Goal: Task Accomplishment & Management: Complete application form

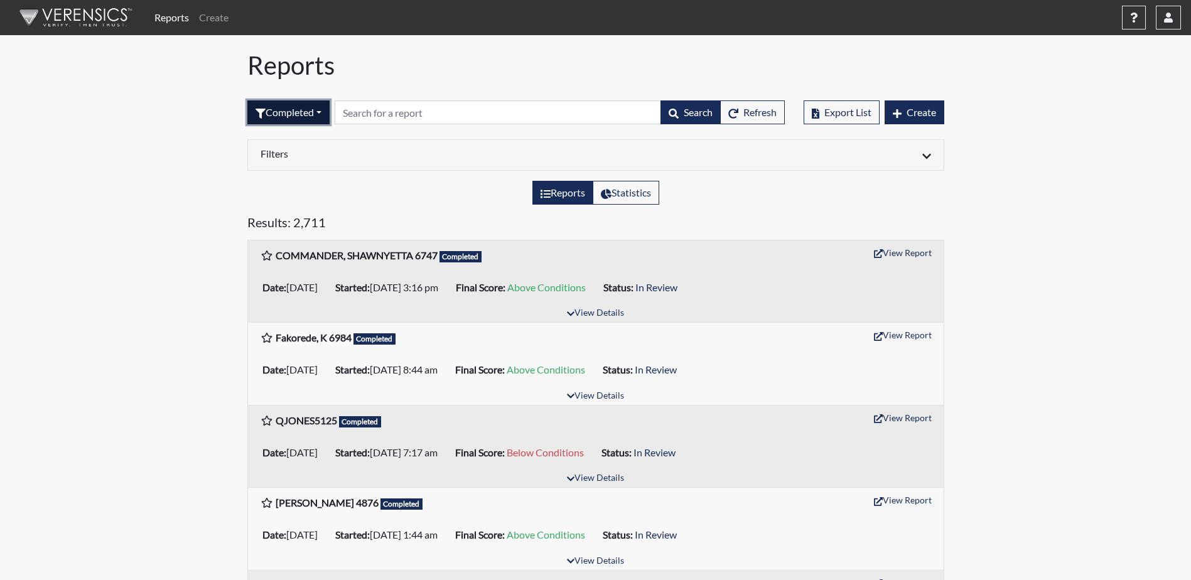
click at [290, 117] on button "Completed" at bounding box center [288, 112] width 82 height 24
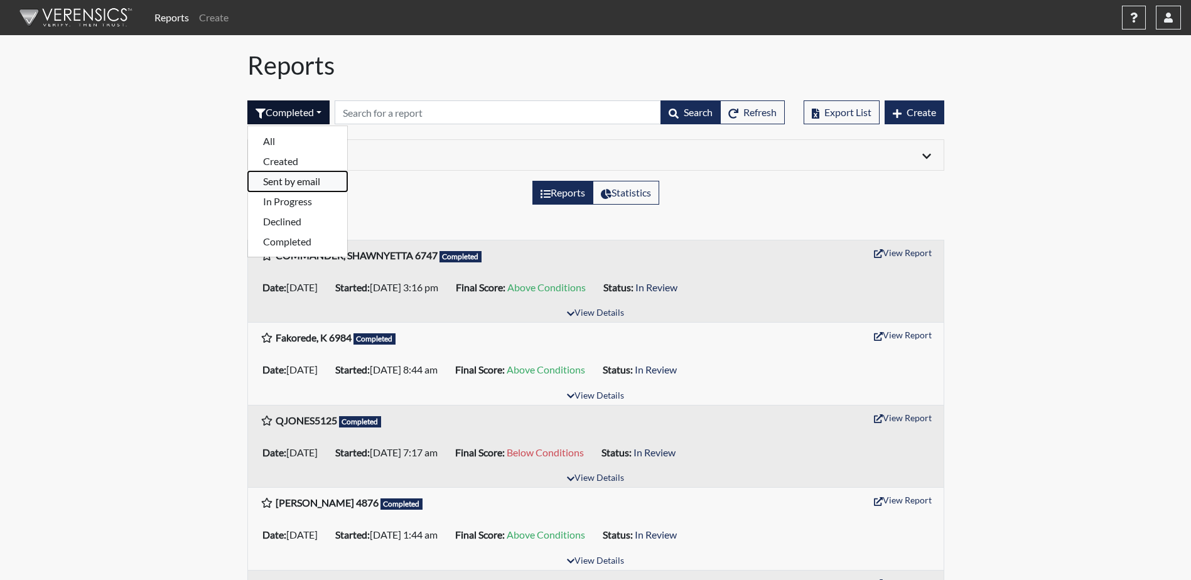
click at [288, 181] on button "Sent by email" at bounding box center [297, 181] width 99 height 20
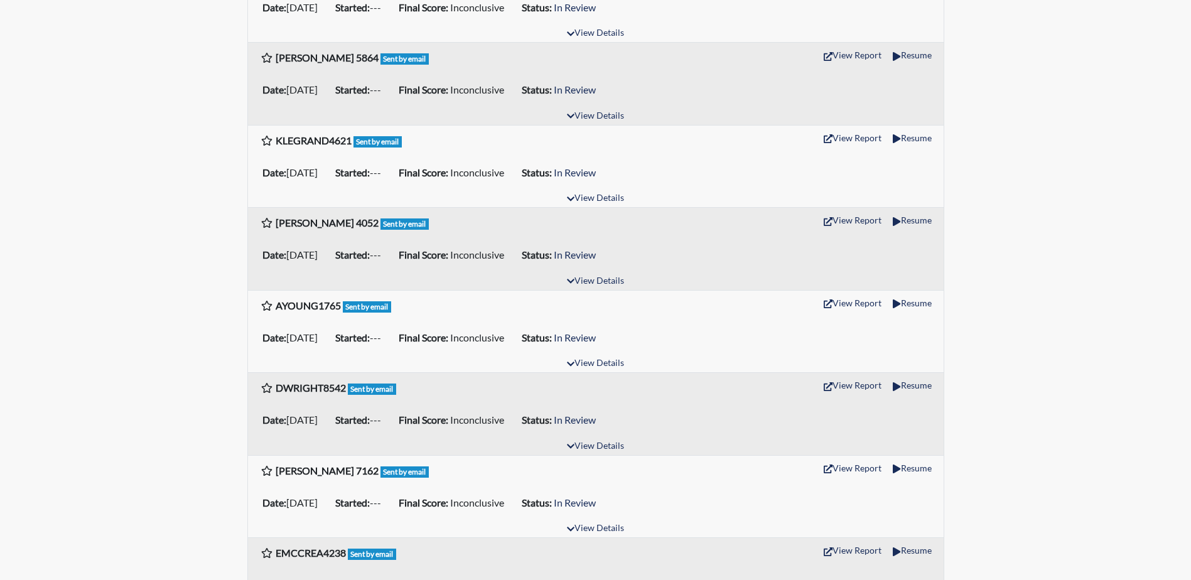
scroll to position [1193, 0]
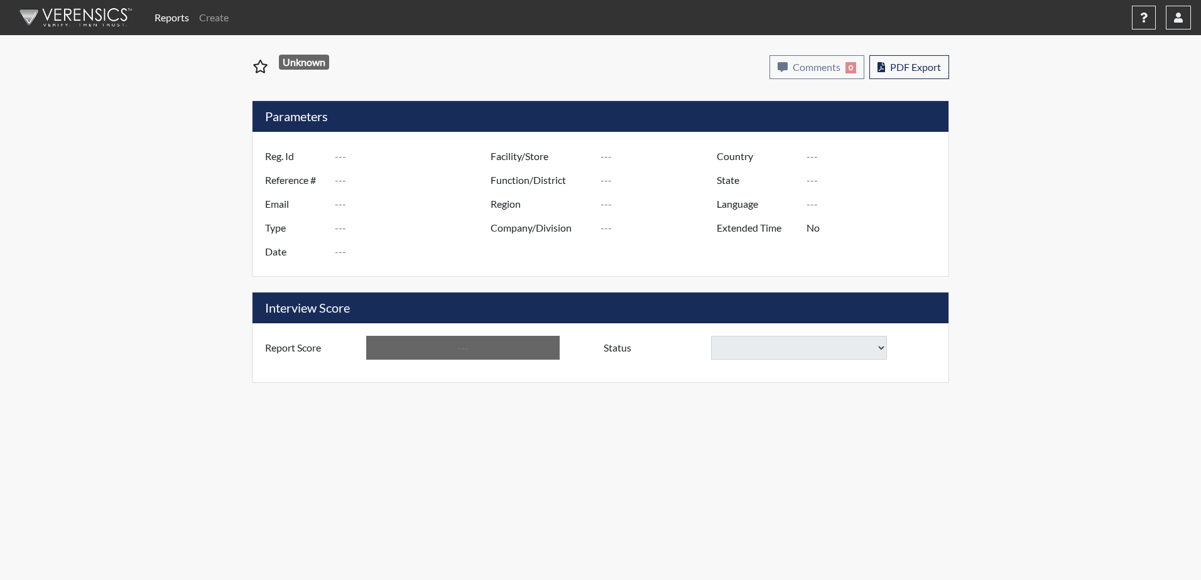
type input "[PERSON_NAME] 8416"
type input "48870"
type input "[EMAIL_ADDRESS][DOMAIN_NAME]"
type input "Corrections Pre-Employment"
type input "[DATE]"
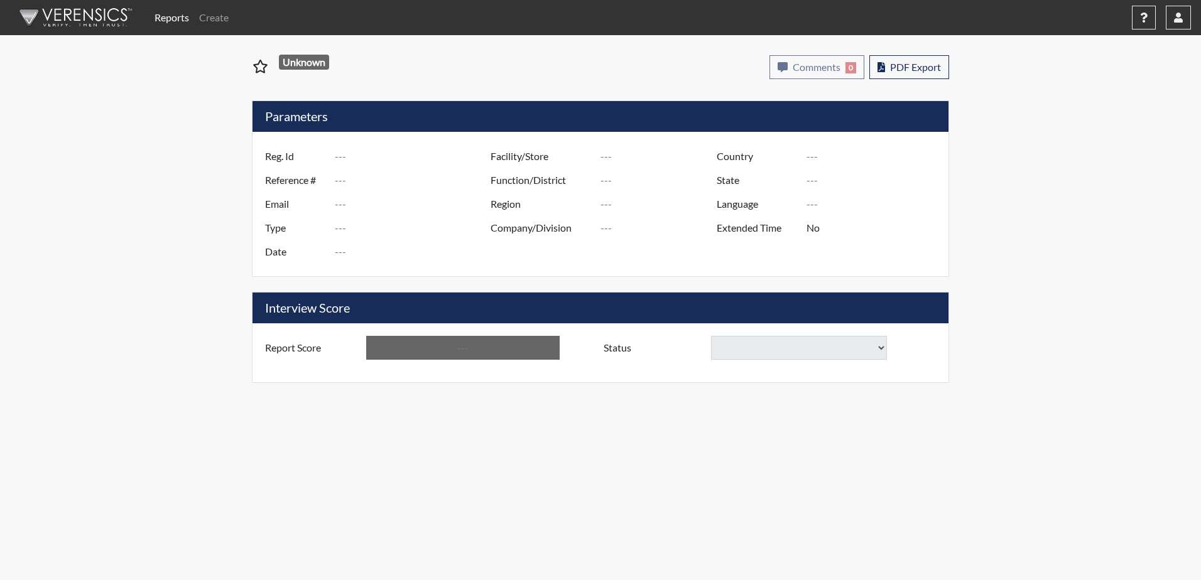
type input "[PERSON_NAME]"
type input "[GEOGRAPHIC_DATA]"
type input "[US_STATE]"
type input "English"
type input "Yes"
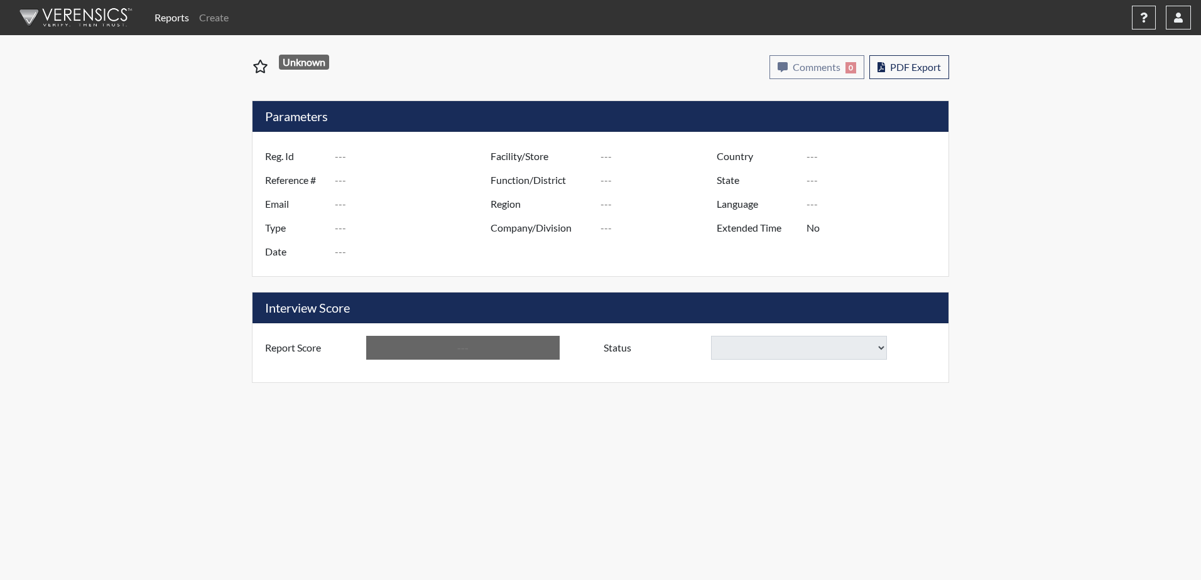
type input "Above Conditions"
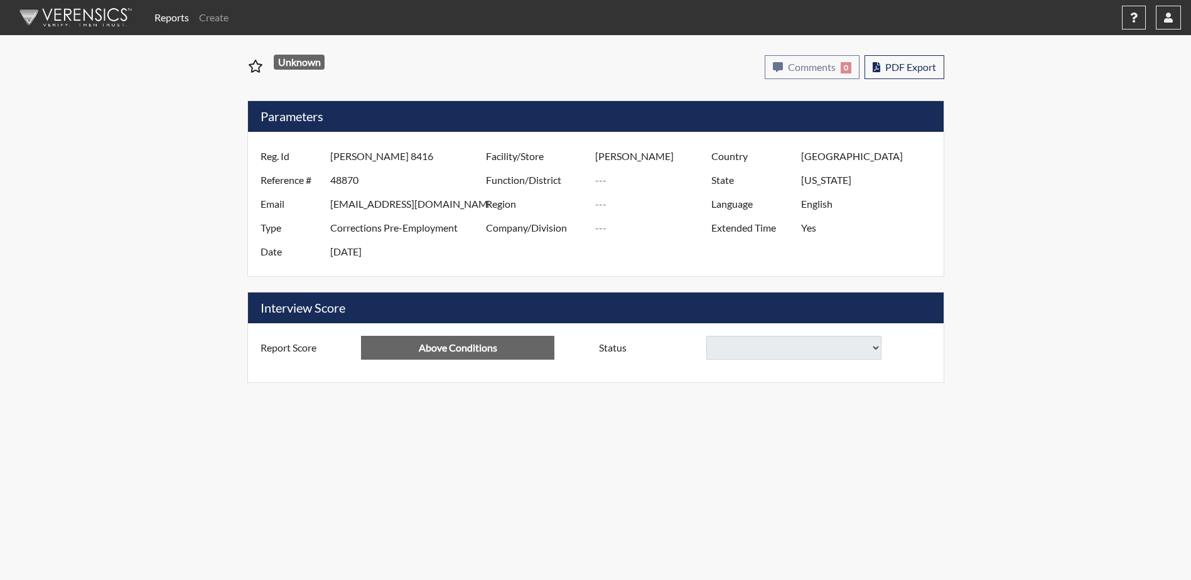
select select "reasonable-explanation-provided"
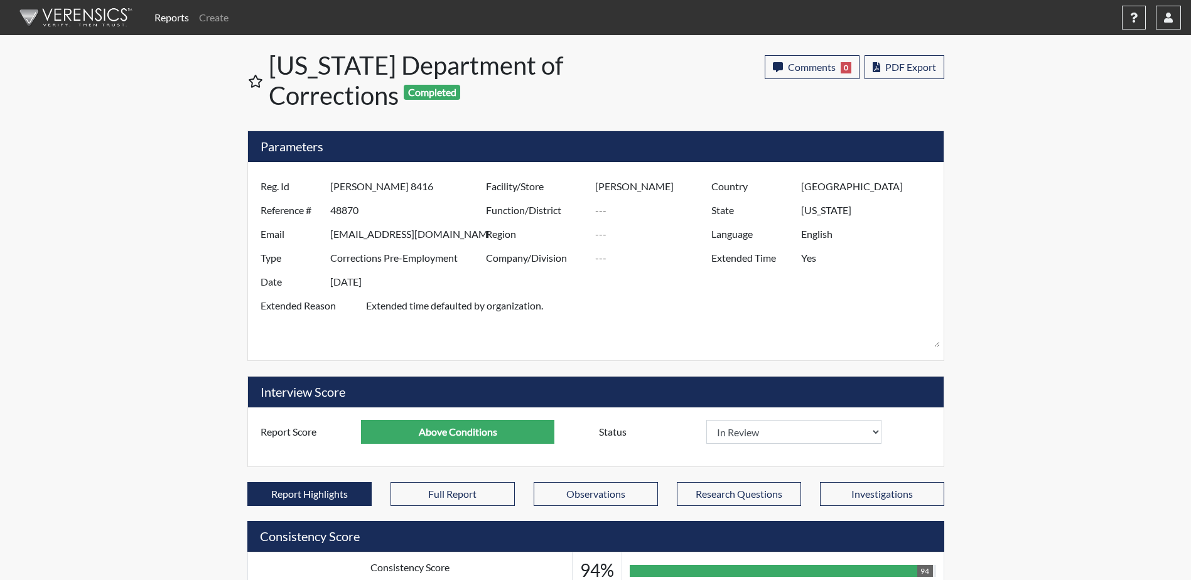
scroll to position [209, 522]
